Goal: Book appointment/travel/reservation

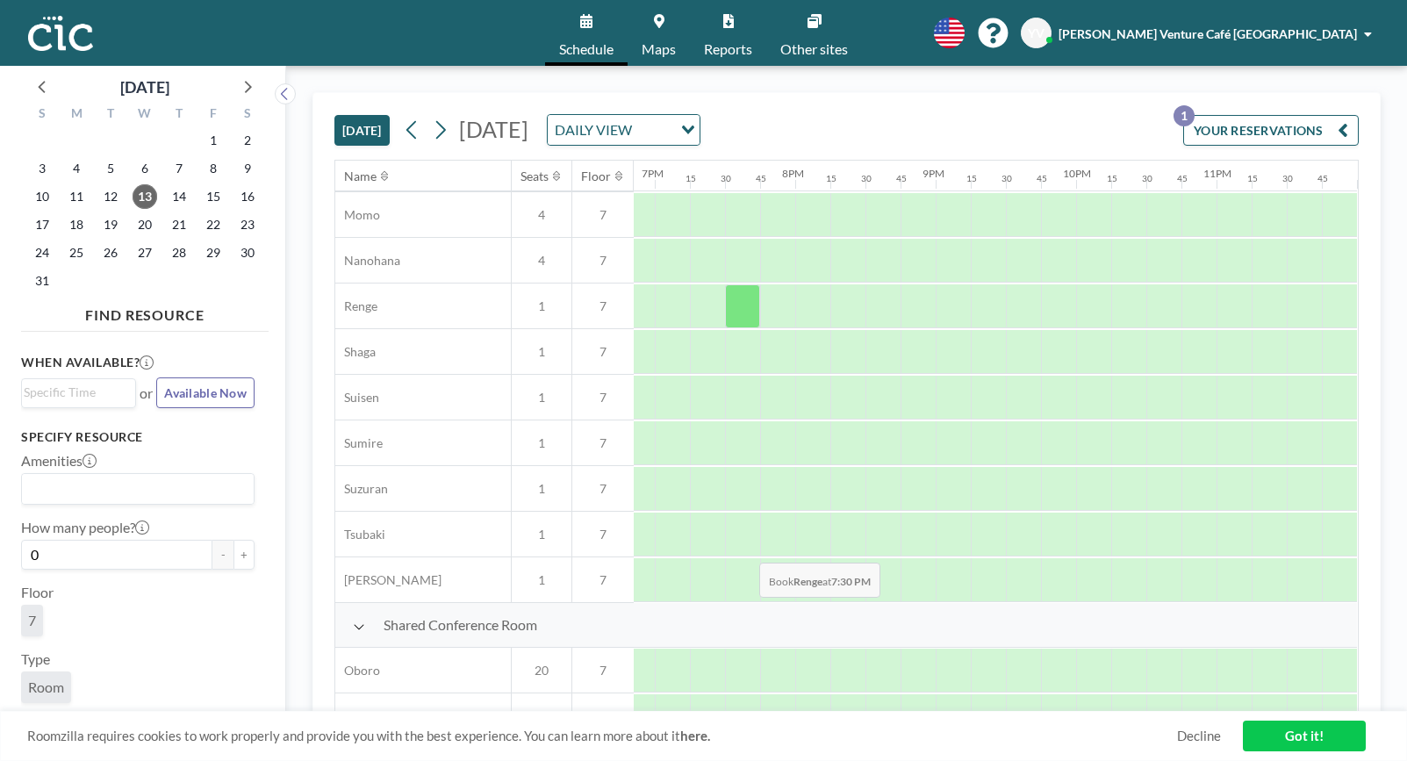
scroll to position [1130, 2658]
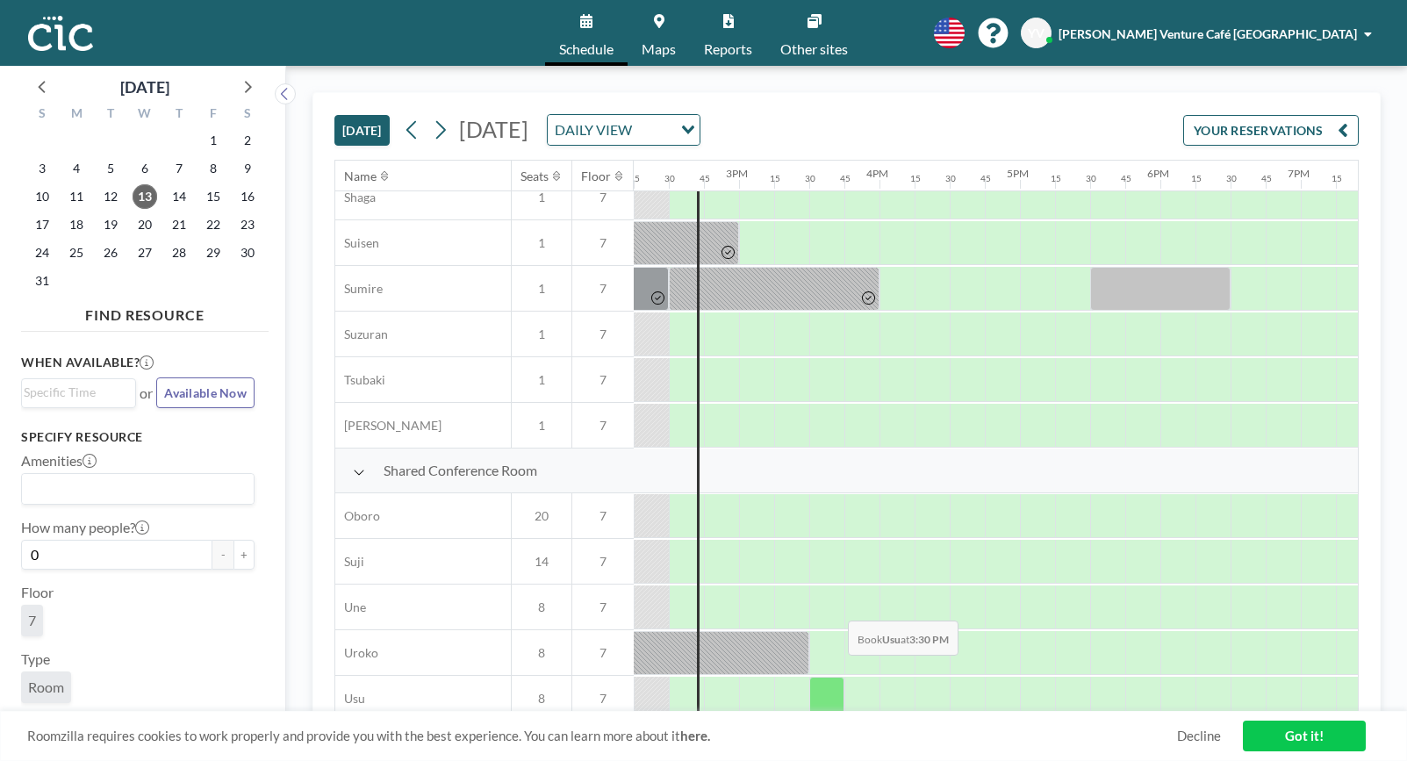
scroll to position [1130, 2001]
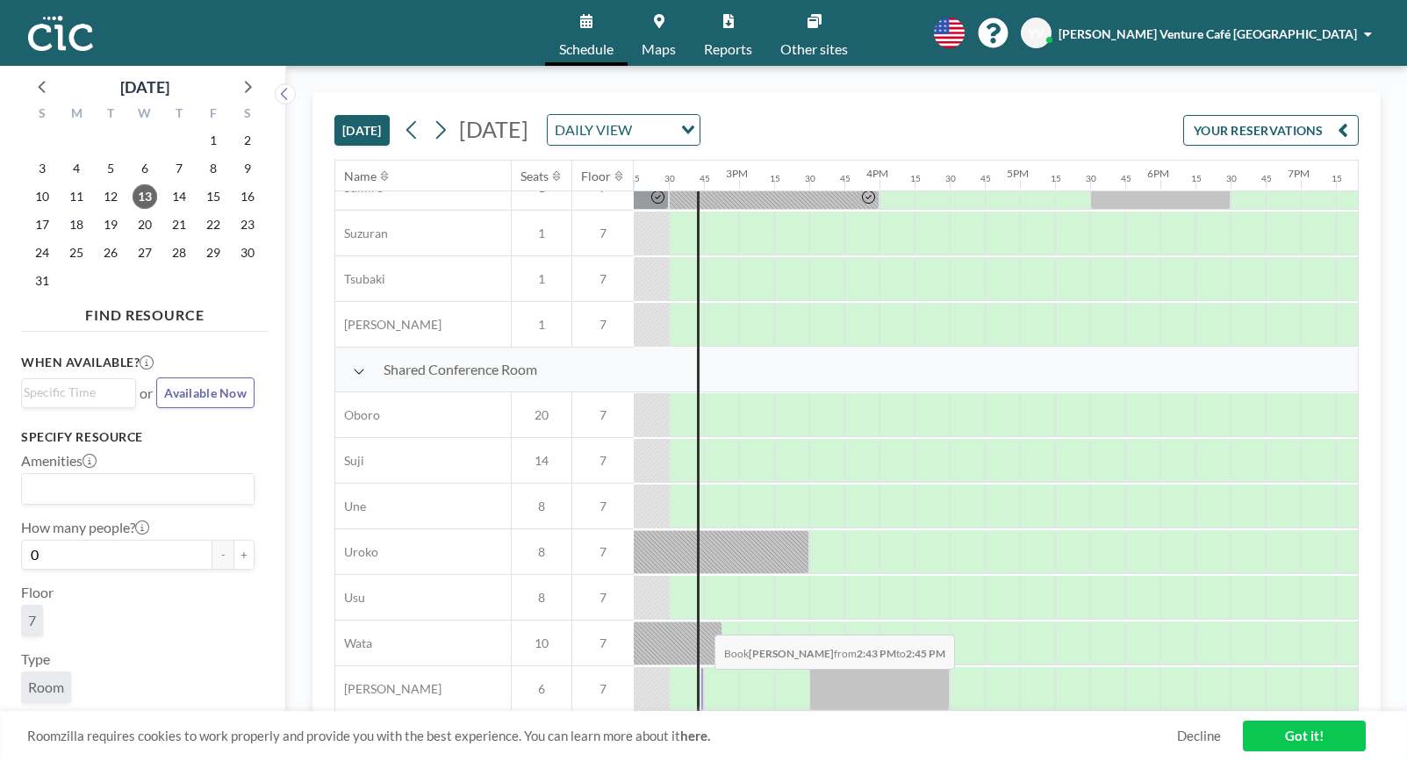
click at [700, 682] on div at bounding box center [702, 689] width 4 height 44
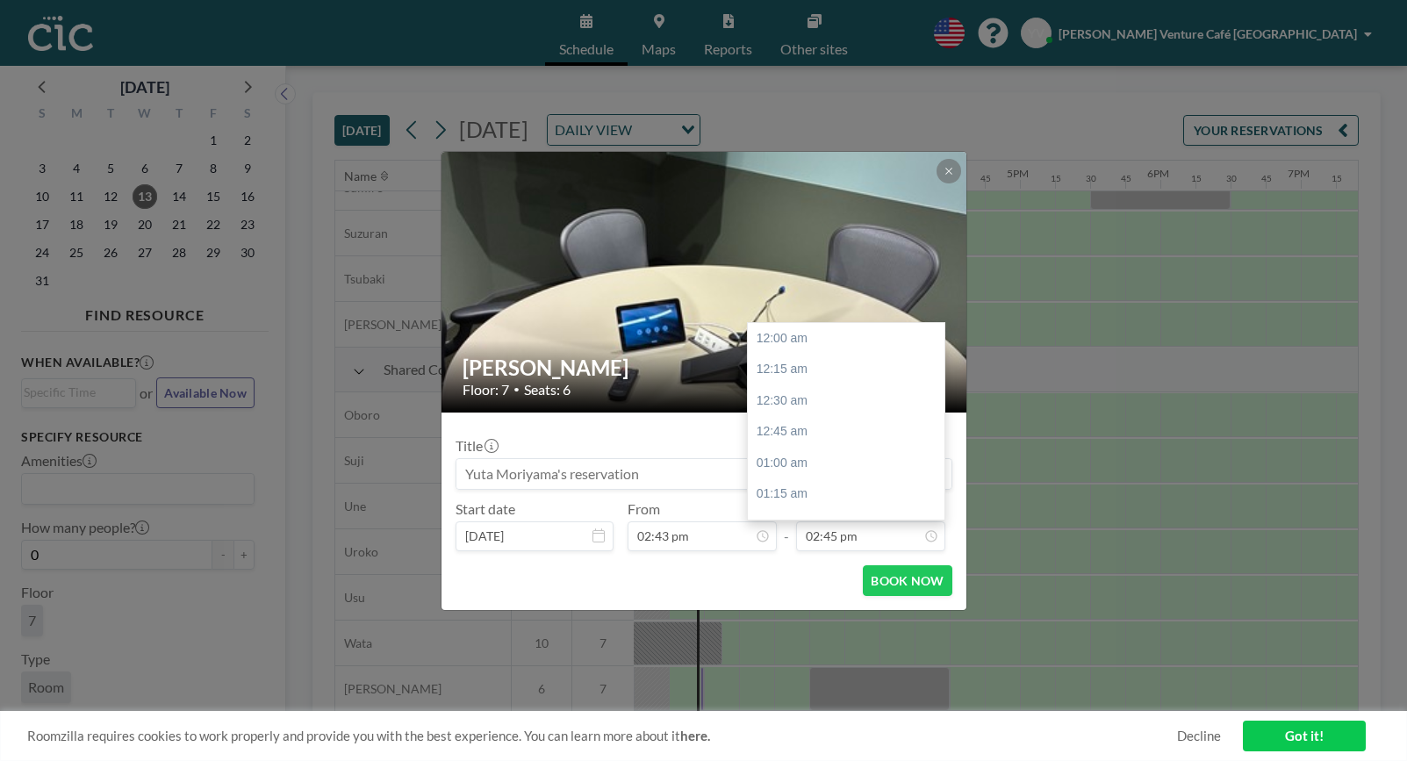
scroll to position [1843, 0]
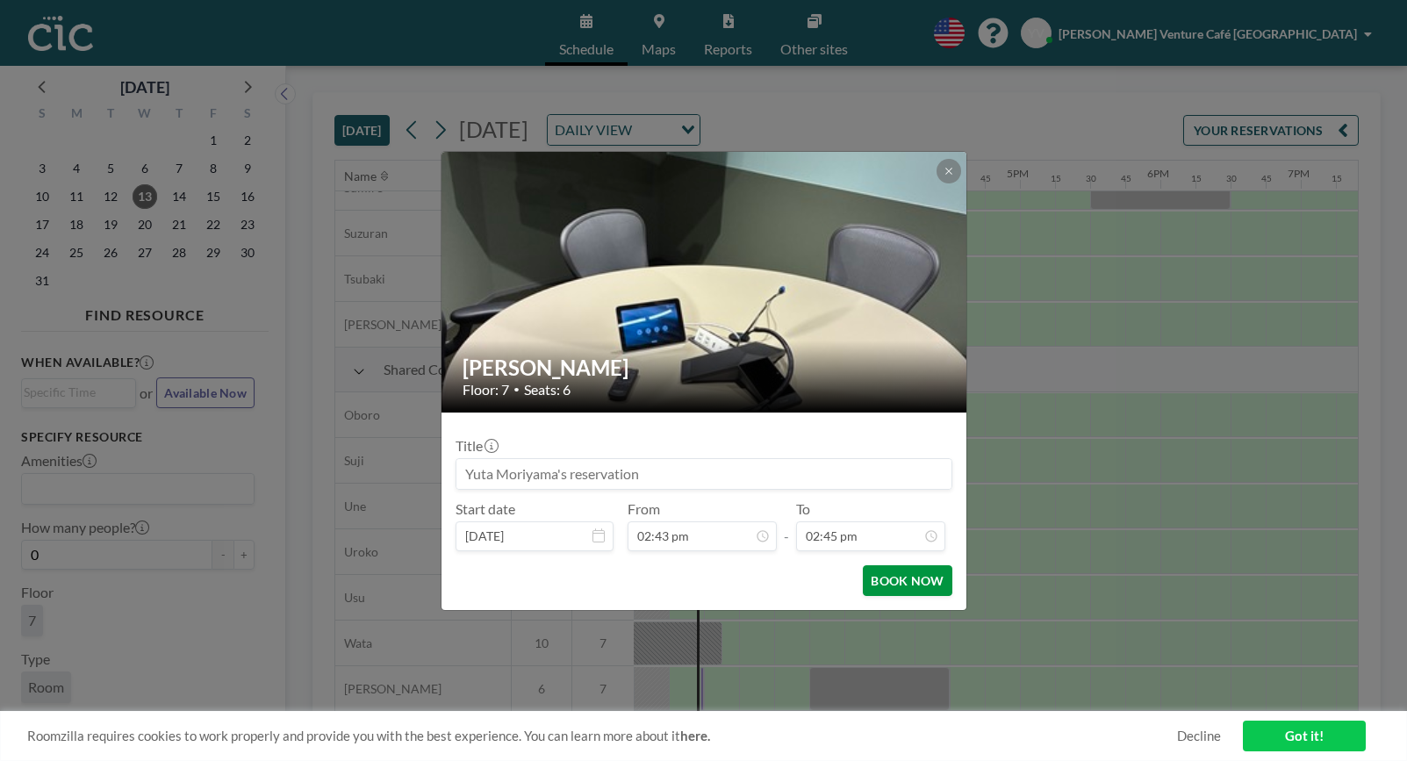
click at [896, 585] on button "BOOK NOW" at bounding box center [907, 580] width 89 height 31
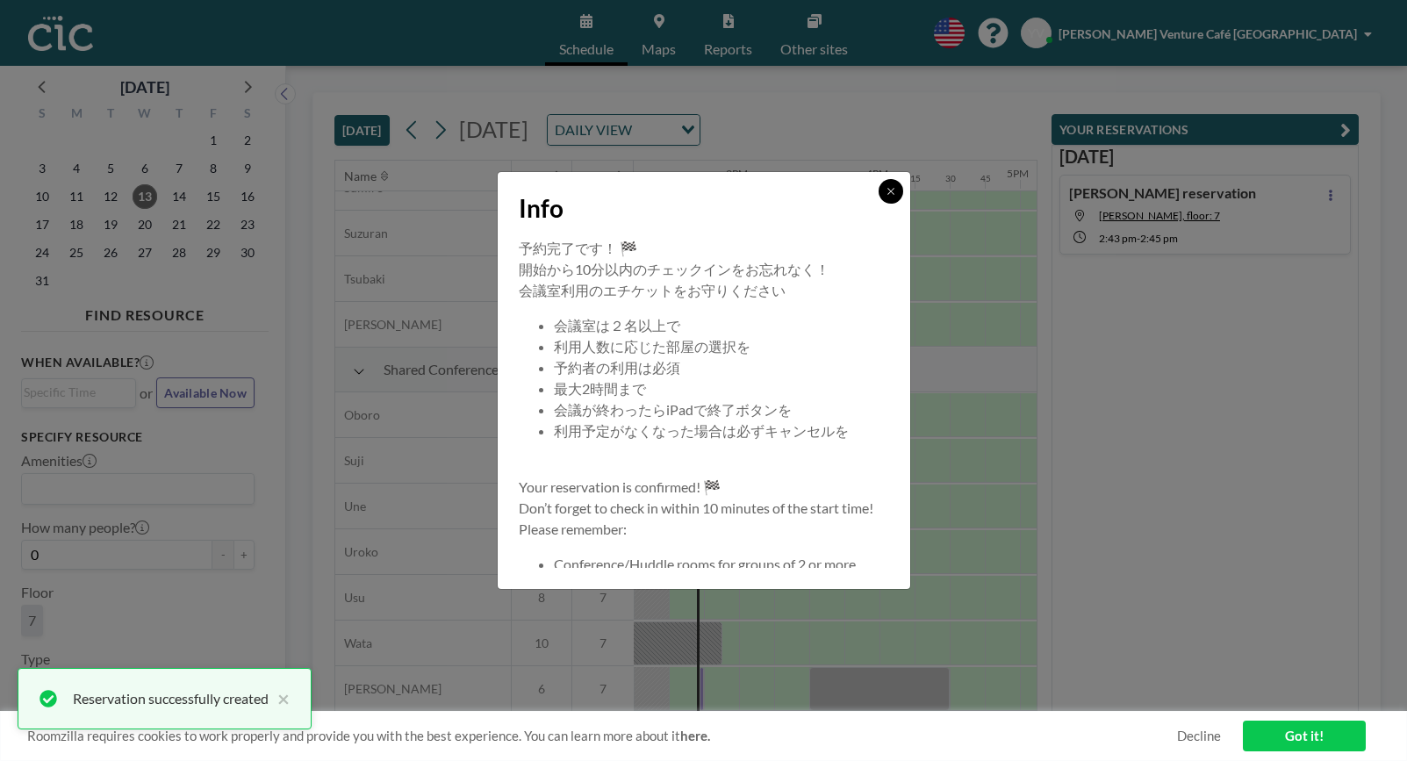
click at [888, 191] on icon at bounding box center [891, 191] width 11 height 11
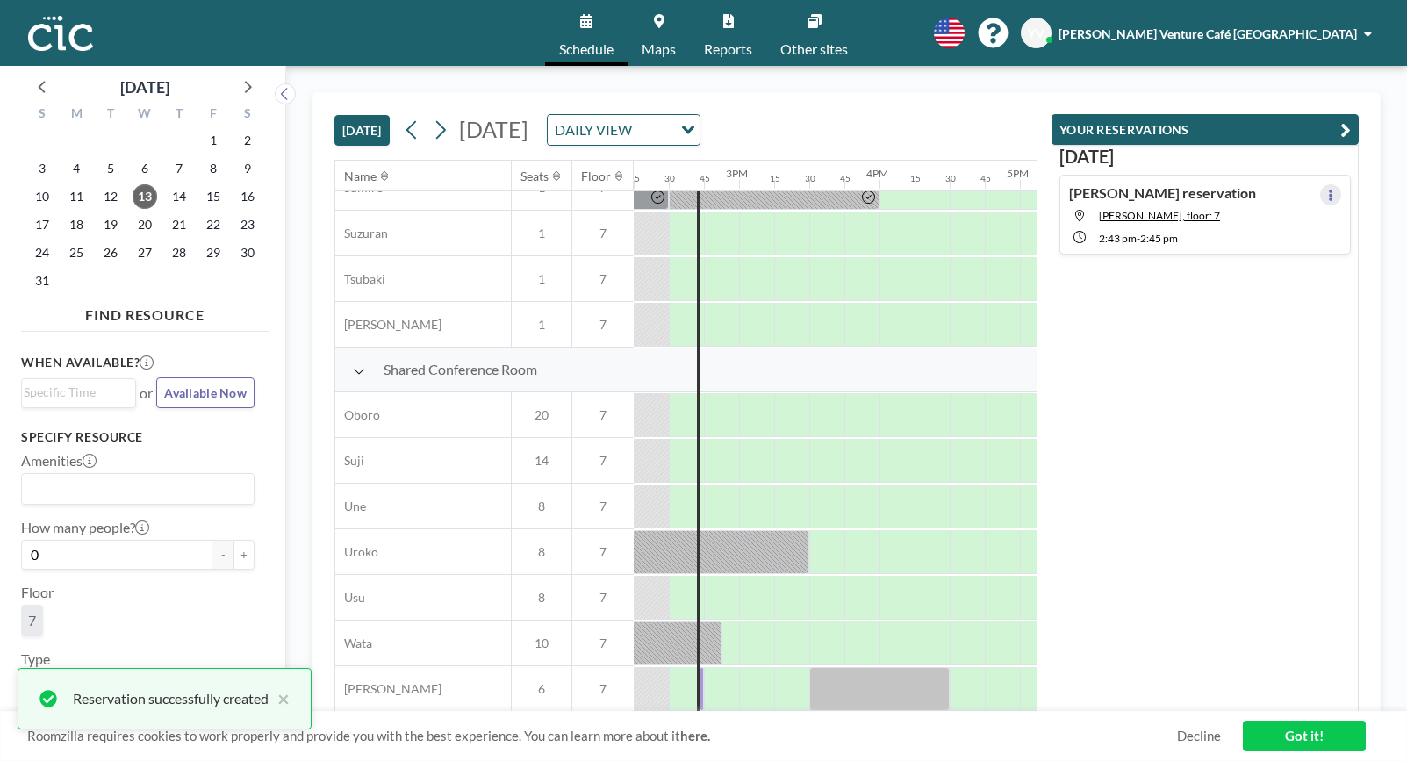
click at [1320, 198] on button at bounding box center [1330, 194] width 21 height 21
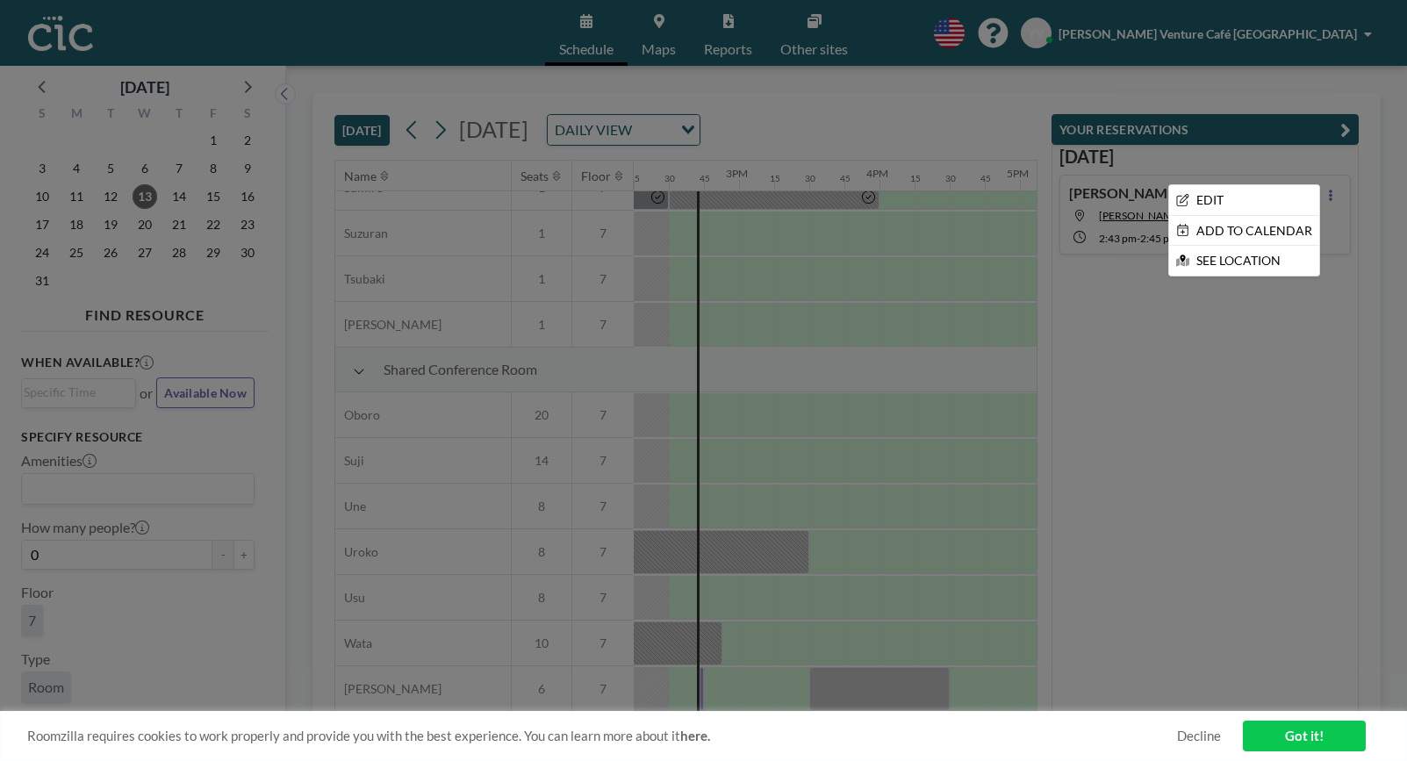
drag, startPoint x: 1259, startPoint y: 492, endPoint x: 1257, endPoint y: 477, distance: 15.0
click at [1258, 487] on div at bounding box center [703, 380] width 1407 height 761
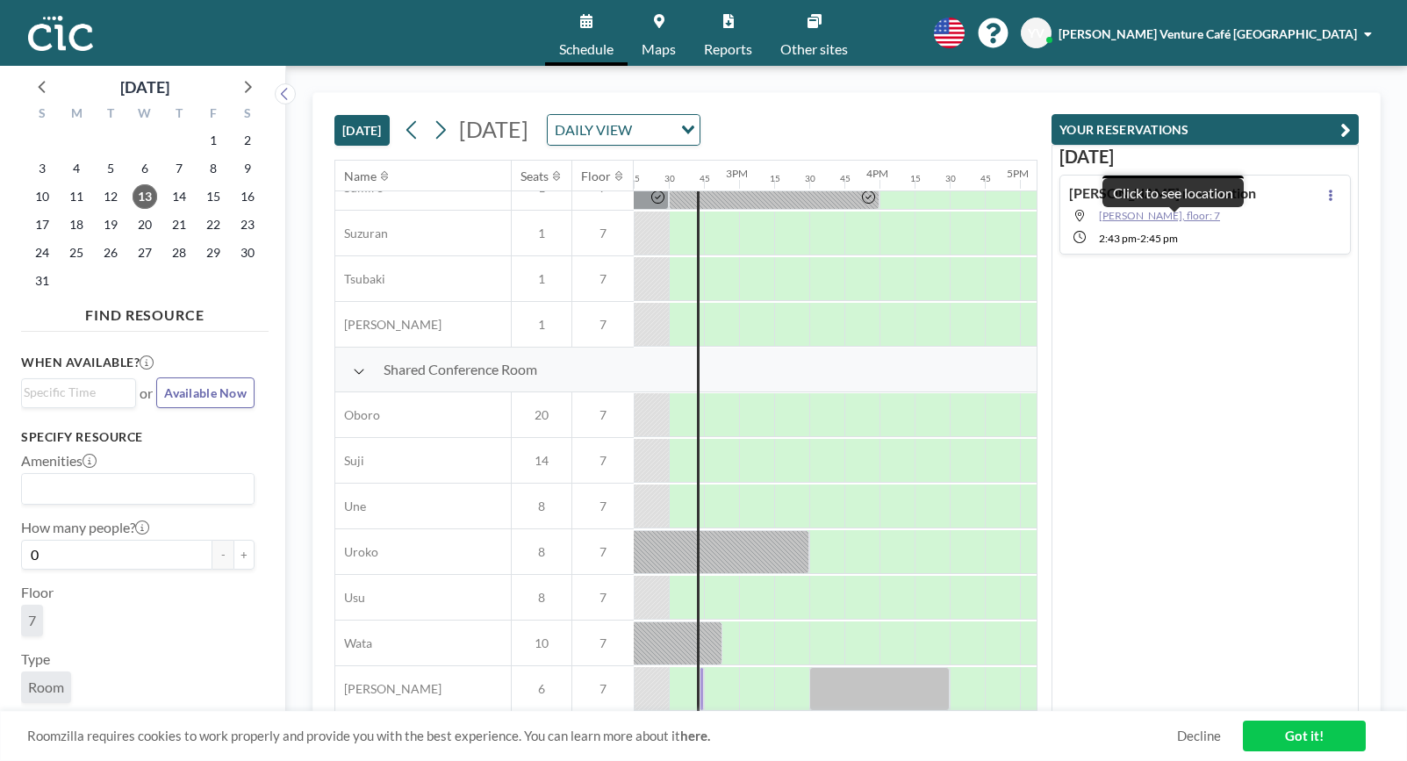
click at [1143, 216] on span "[PERSON_NAME], floor: 7" at bounding box center [1159, 215] width 121 height 13
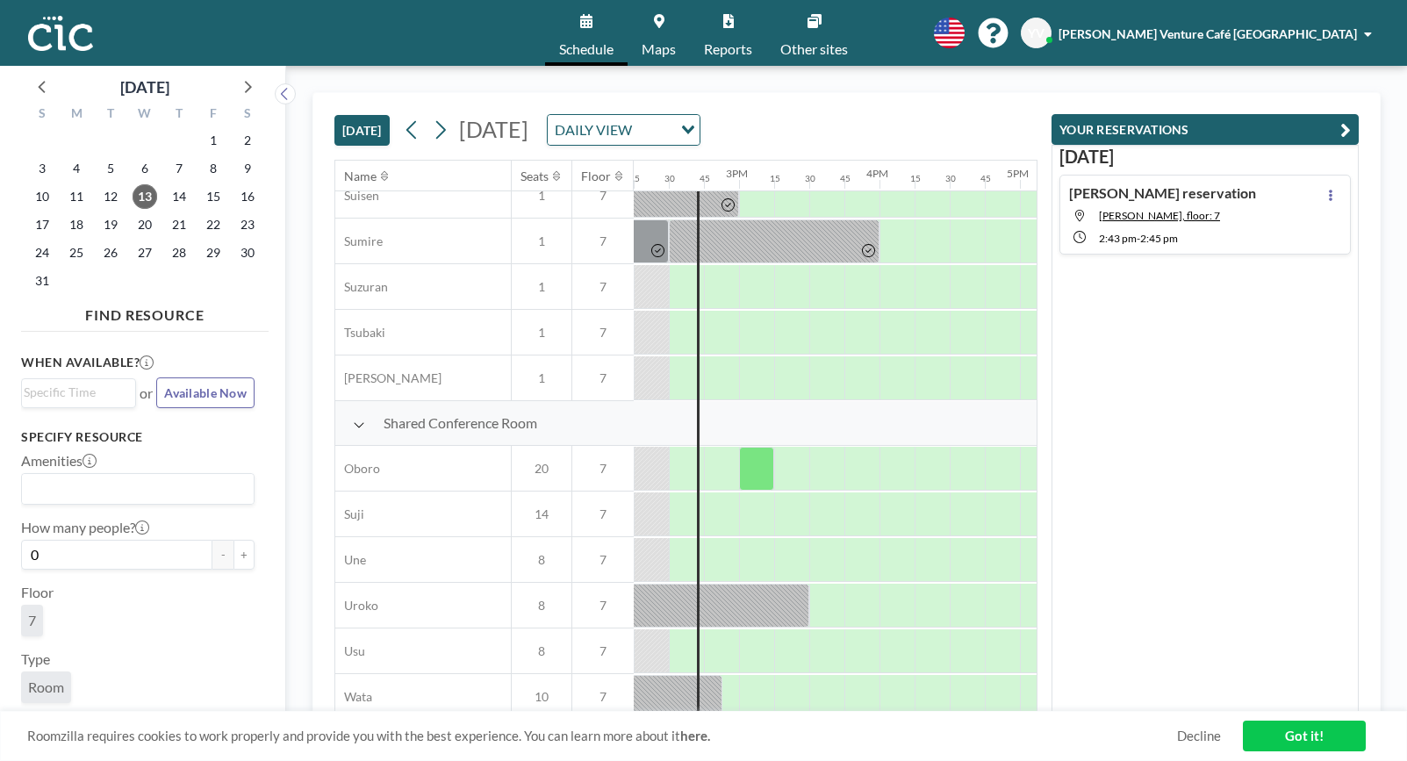
scroll to position [1130, 2001]
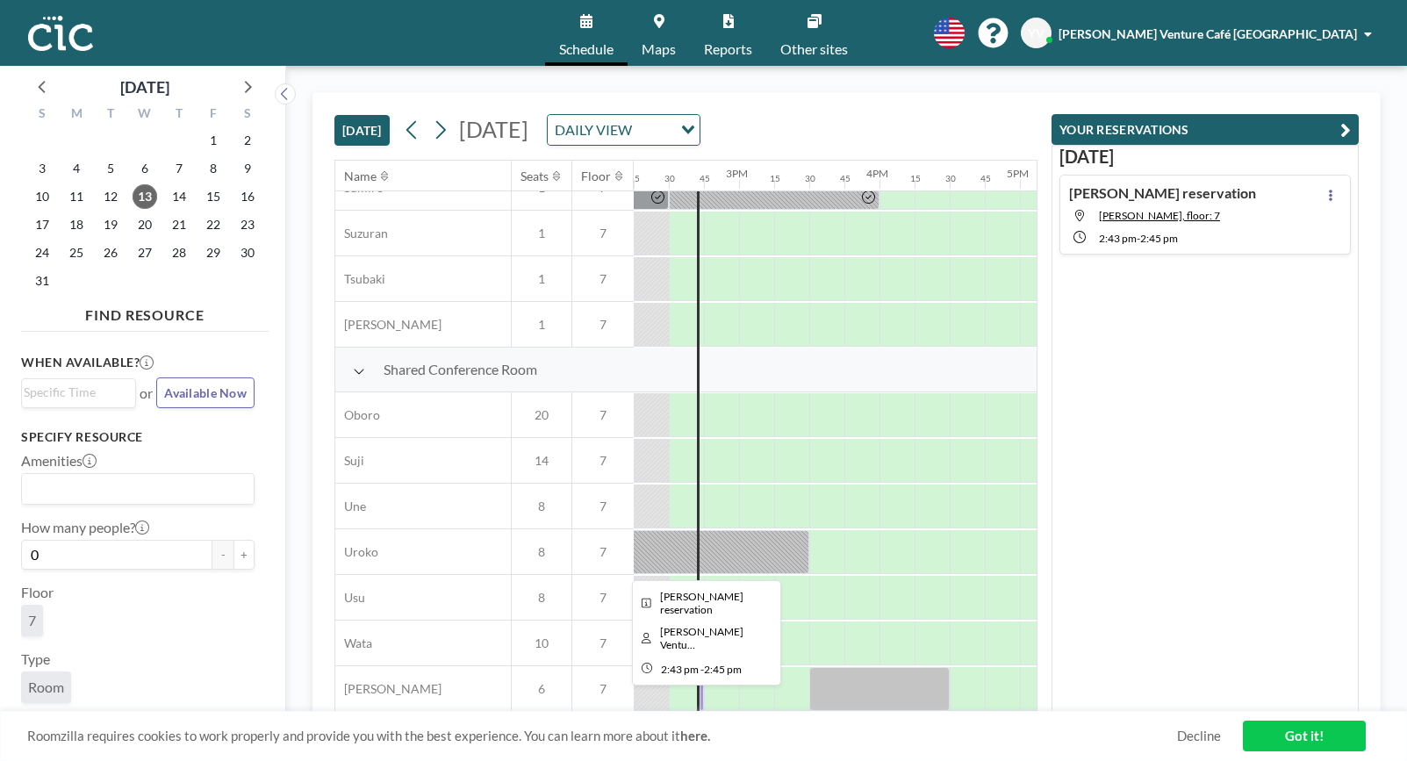
click at [702, 678] on div at bounding box center [702, 689] width 4 height 44
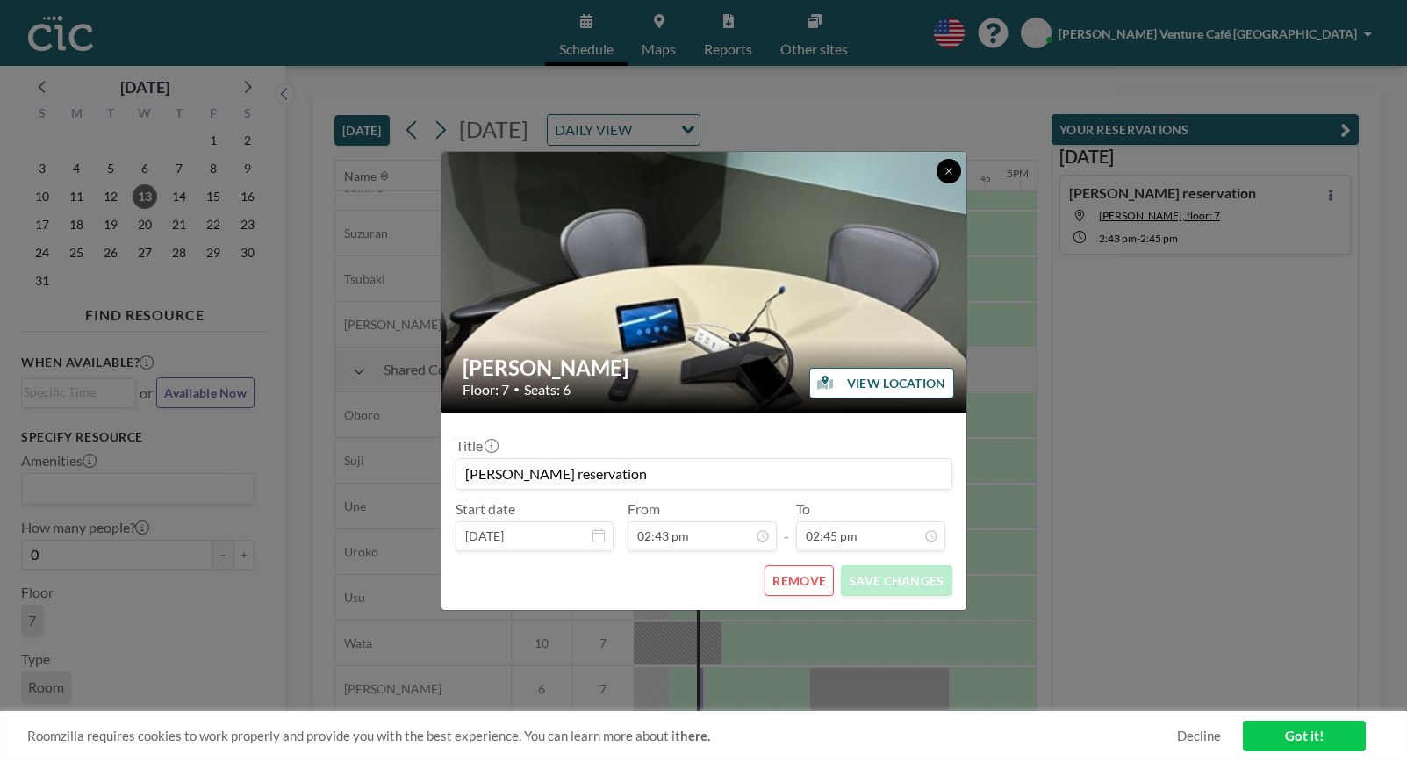
click at [948, 173] on icon at bounding box center [949, 171] width 11 height 11
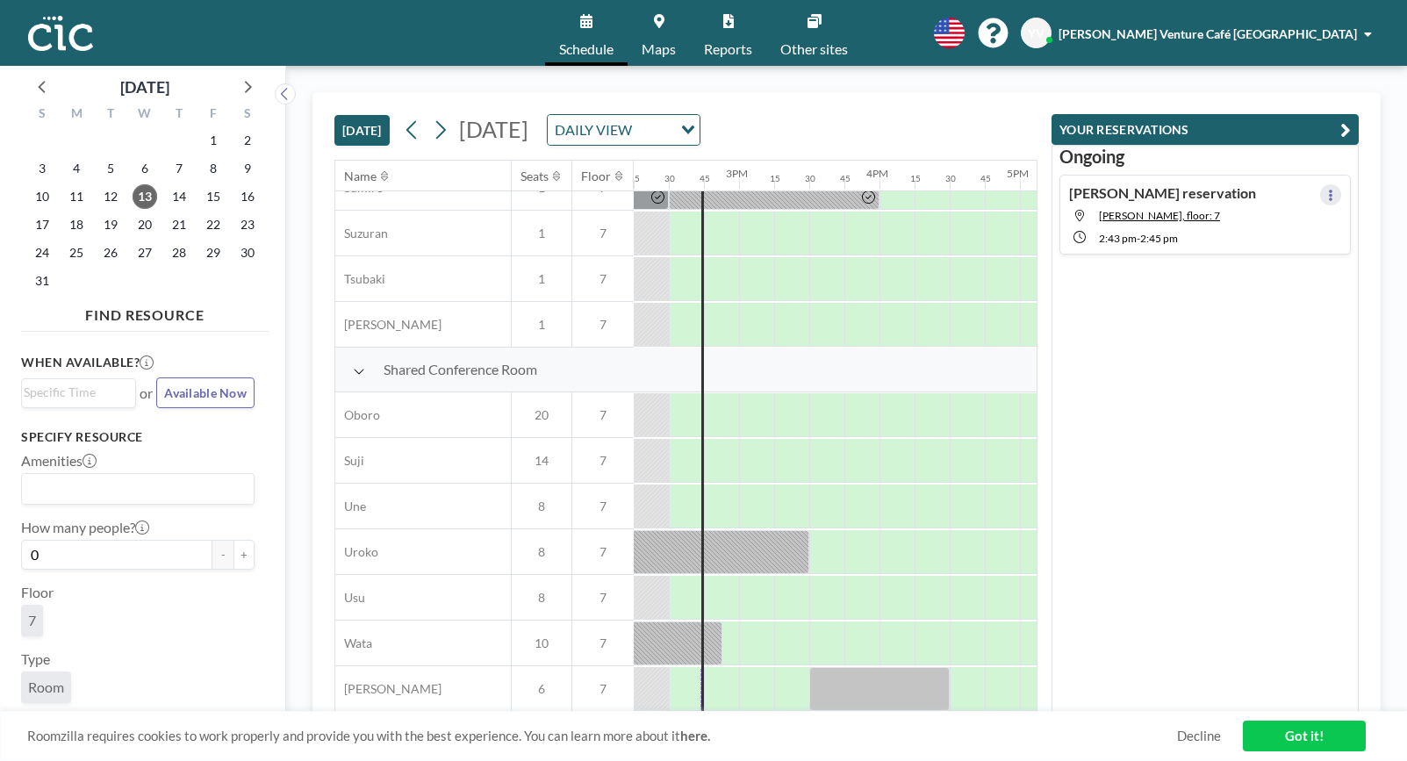
click at [1329, 199] on icon at bounding box center [1331, 195] width 4 height 11
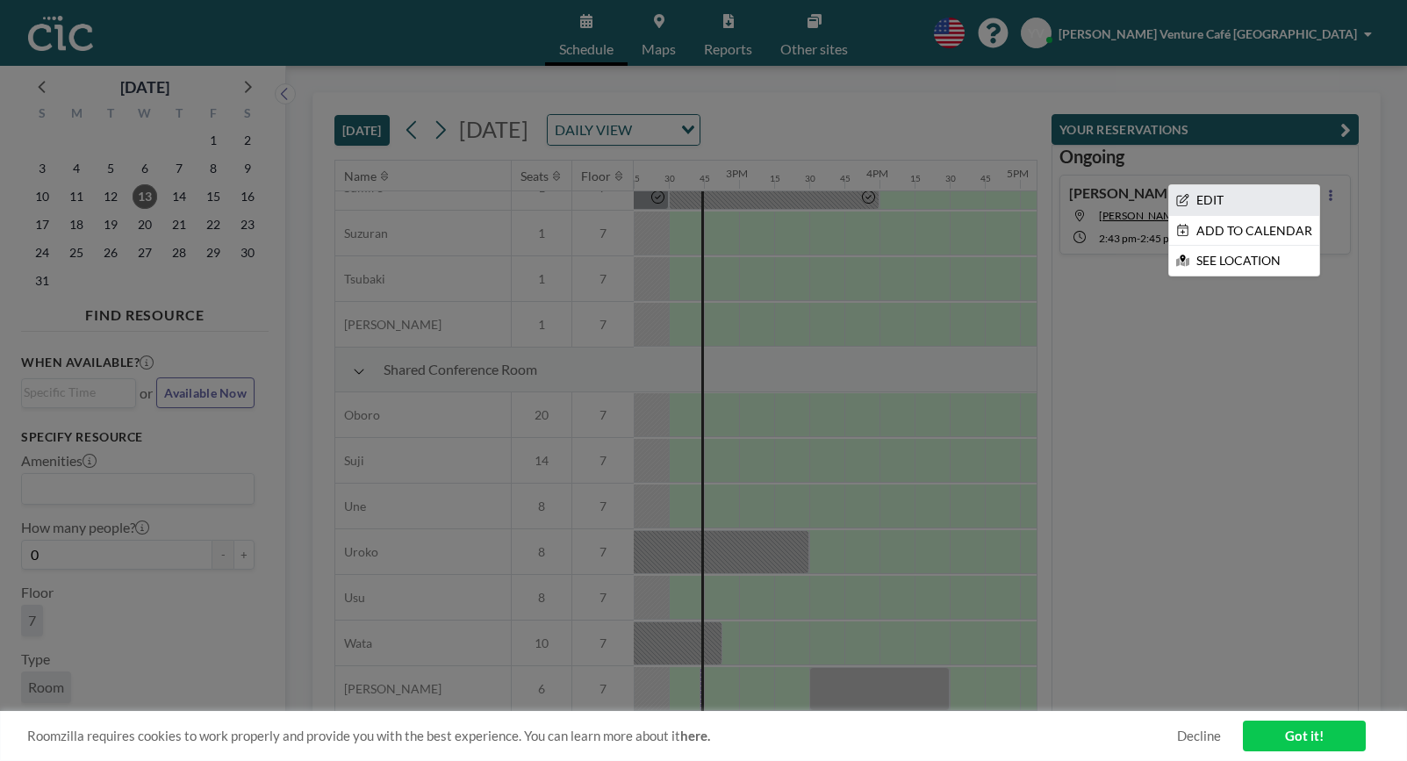
click at [1221, 203] on li "EDIT" at bounding box center [1244, 200] width 150 height 30
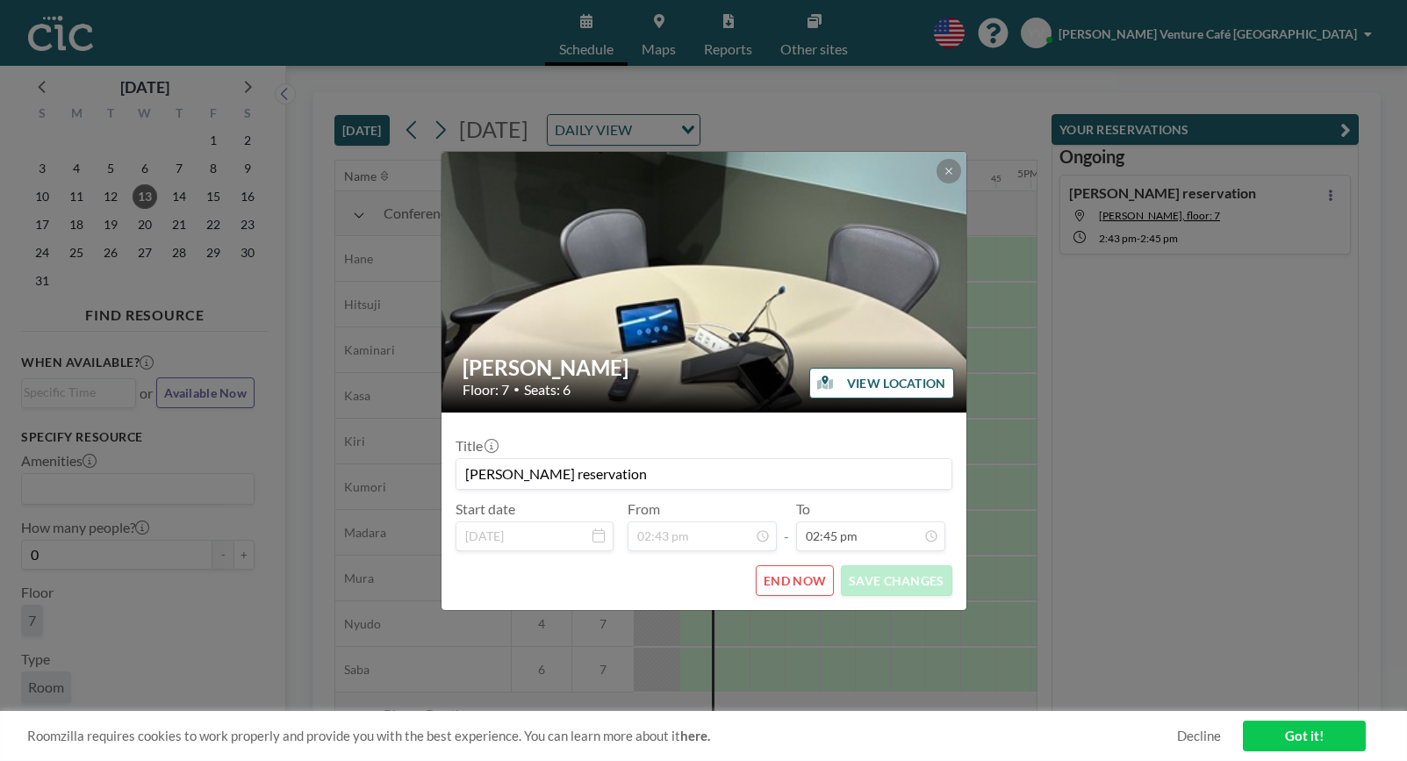
scroll to position [0, 2001]
click at [796, 578] on button "END NOW" at bounding box center [795, 580] width 78 height 31
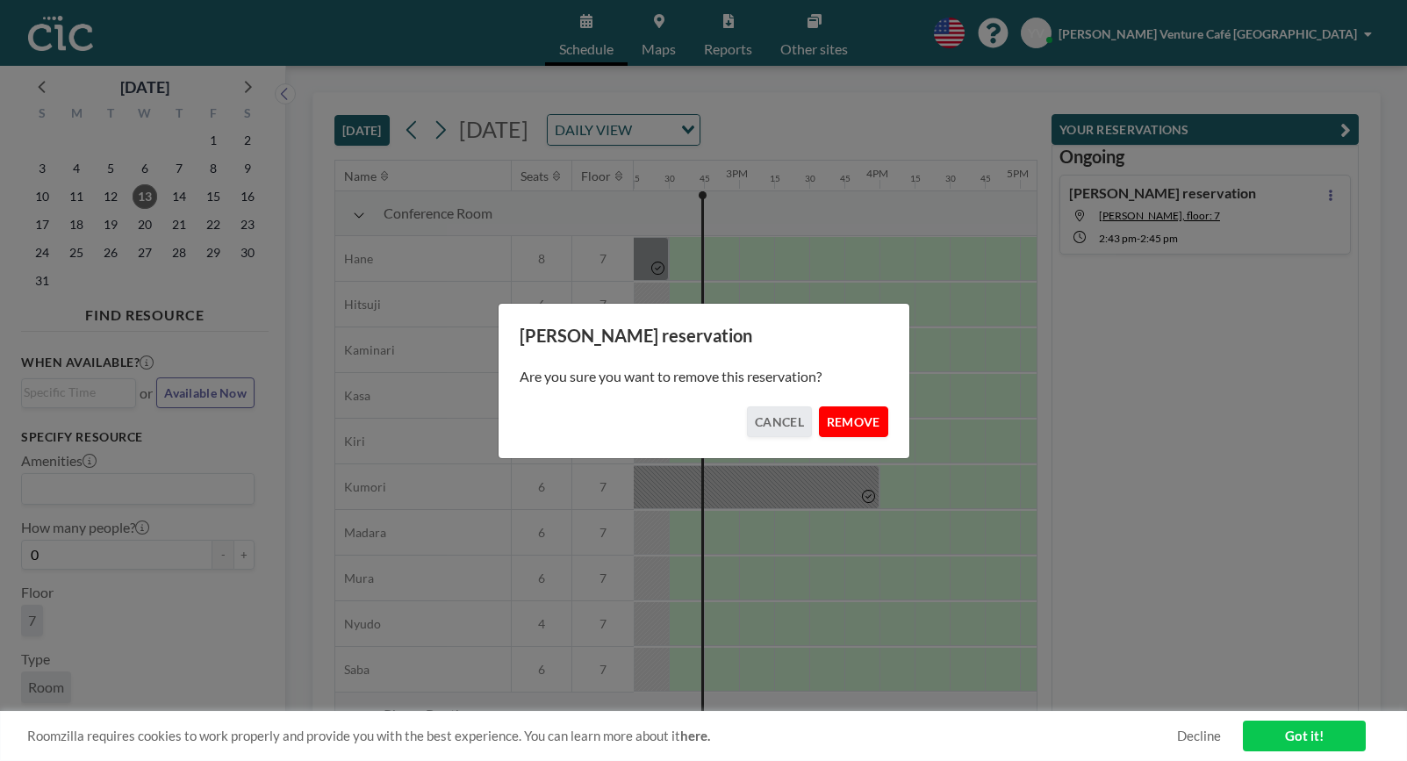
click at [857, 418] on button "REMOVE" at bounding box center [853, 421] width 69 height 31
